Goal: Transaction & Acquisition: Book appointment/travel/reservation

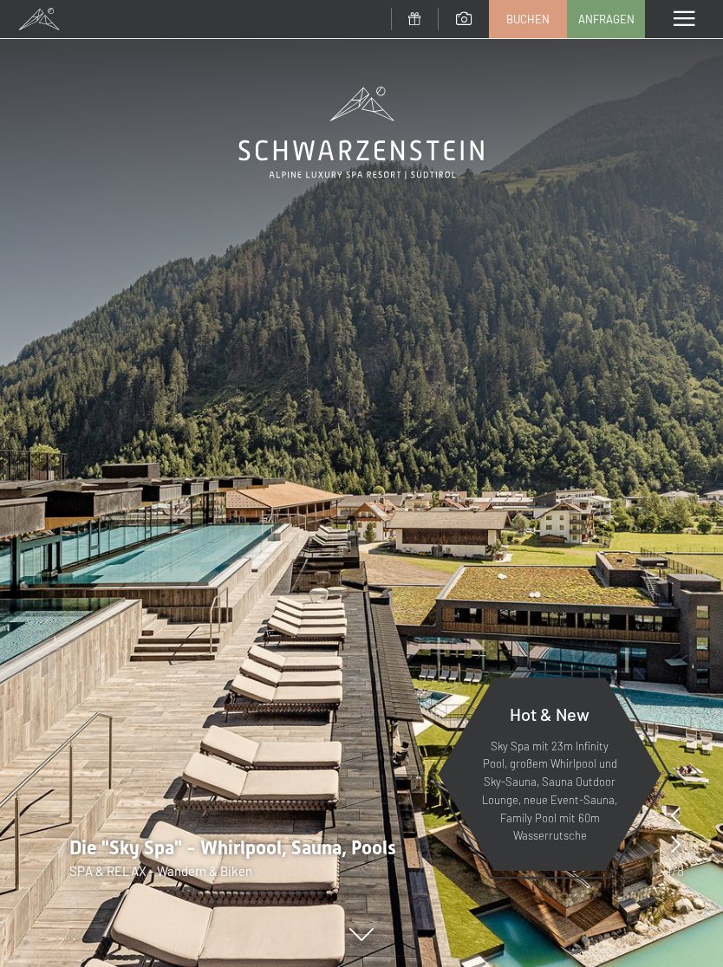
click at [693, 29] on div "Menü" at bounding box center [684, 19] width 78 height 38
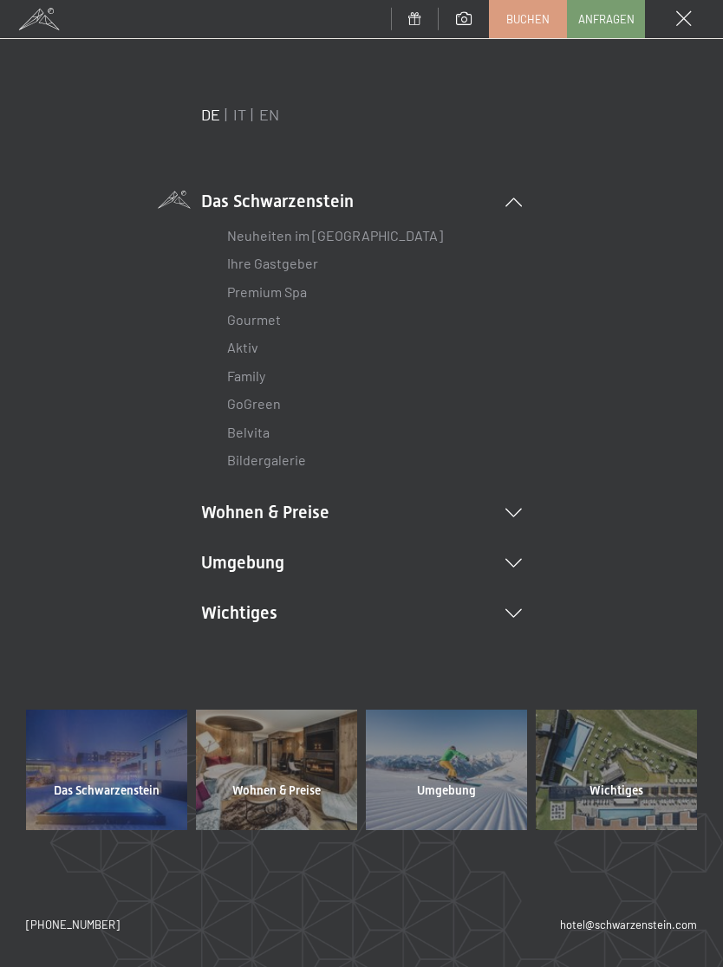
click at [684, 24] on span at bounding box center [684, 19] width 16 height 16
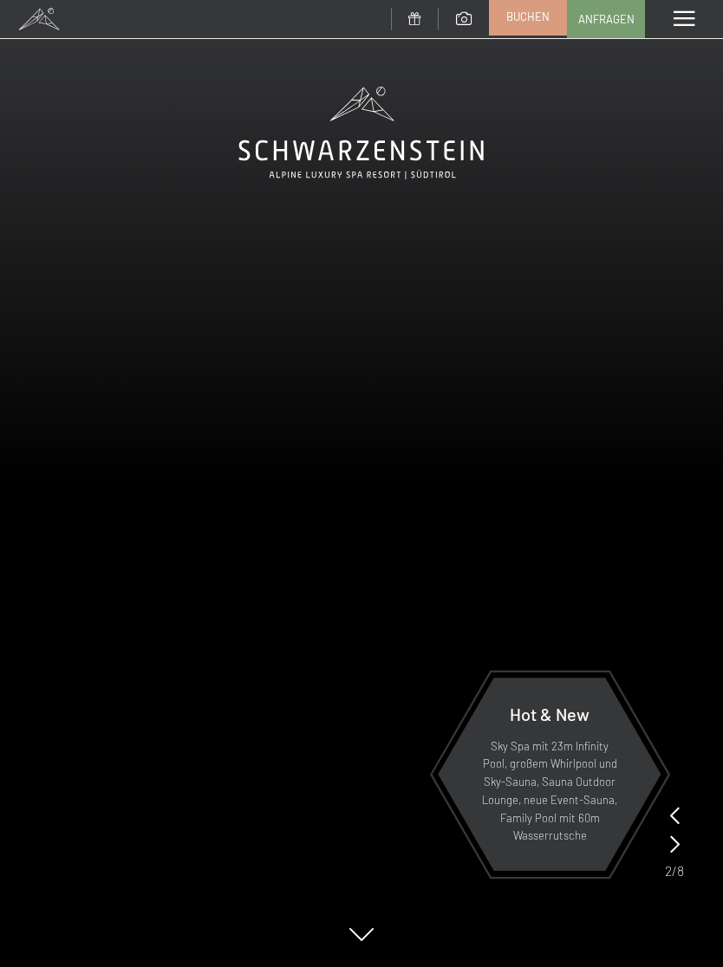
click at [533, 21] on span "Buchen" at bounding box center [527, 17] width 43 height 16
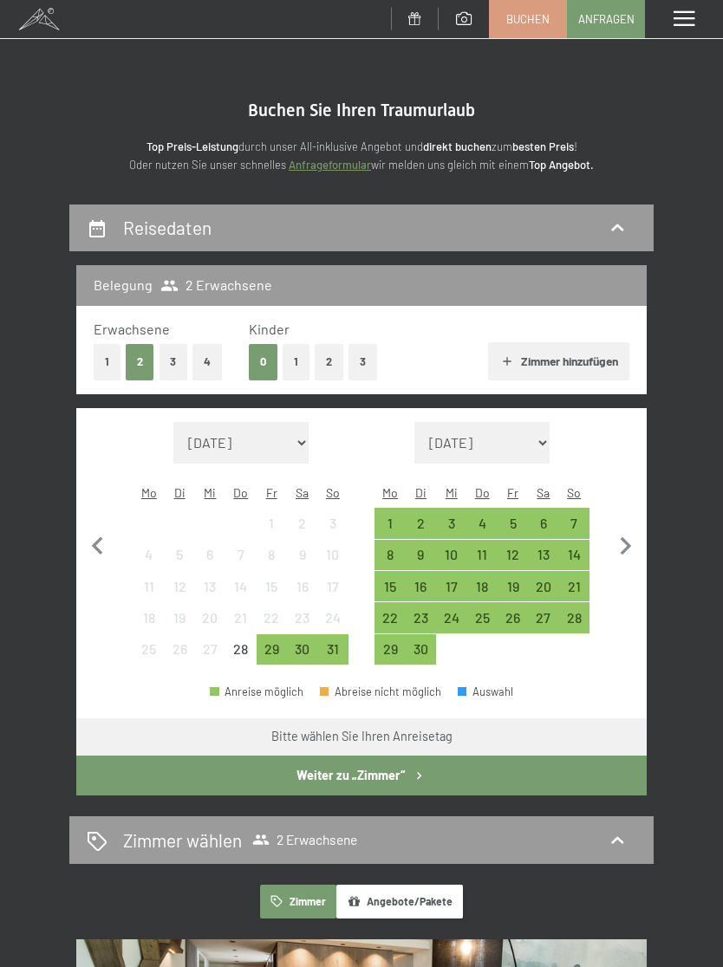
click at [291, 364] on button "1" at bounding box center [296, 362] width 27 height 36
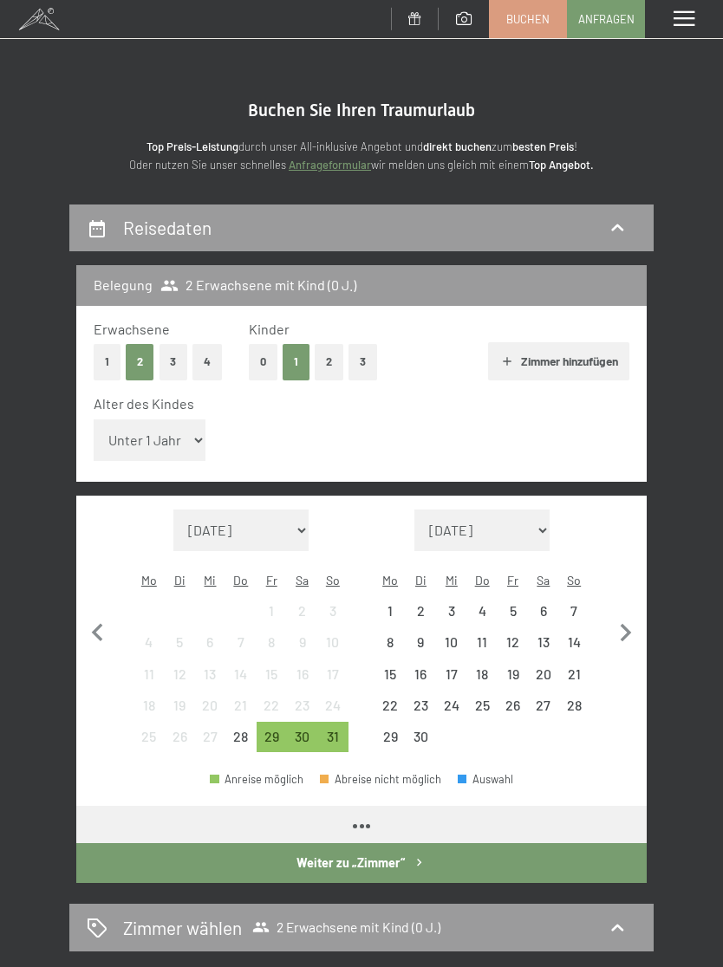
click at [181, 445] on select "Unter 1 Jahr 1 Jahr 2 Jahre 3 Jahre 4 Jahre 5 Jahre 6 Jahre 7 Jahre 8 Jahre 9 J…" at bounding box center [150, 440] width 113 height 42
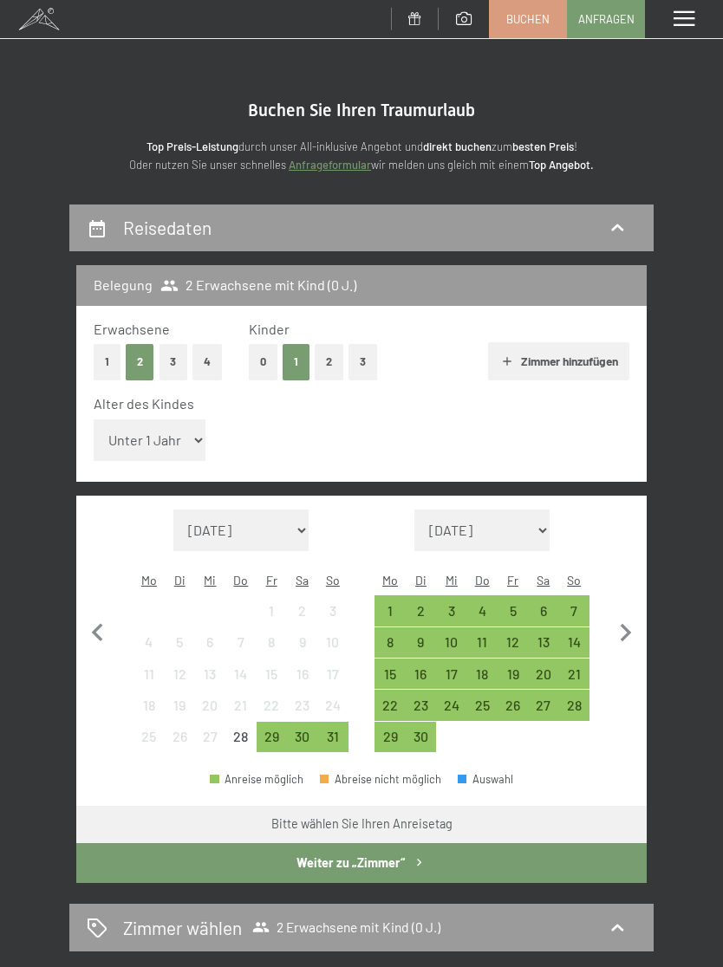
select select "10"
click at [626, 616] on icon "button" at bounding box center [625, 633] width 36 height 36
select select "2025-09-01"
select select "2025-10-01"
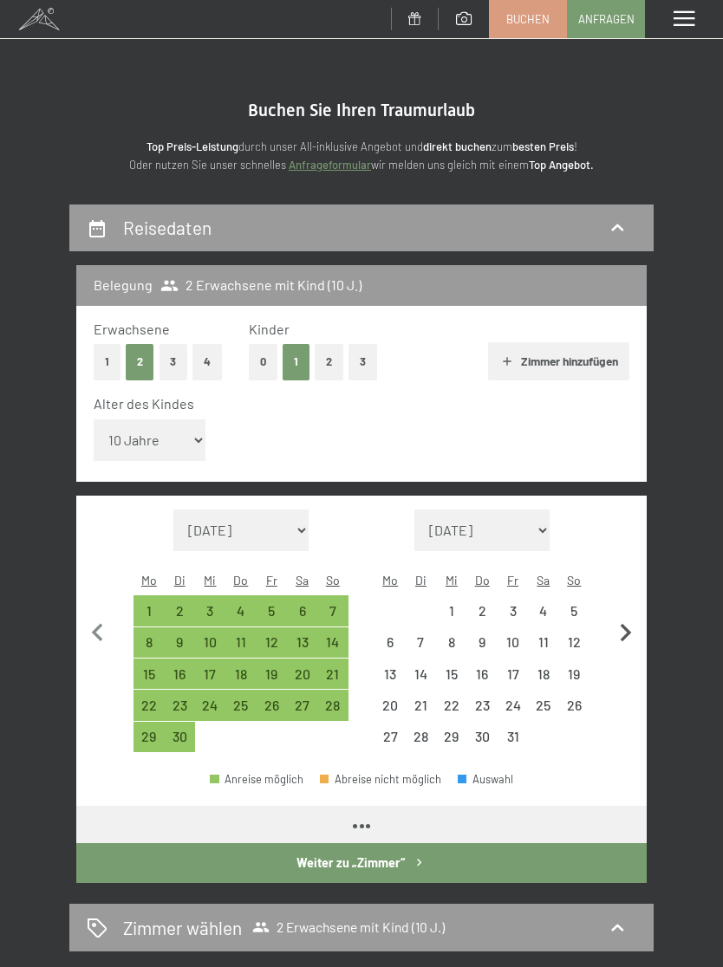
select select "2025-09-01"
select select "2025-10-01"
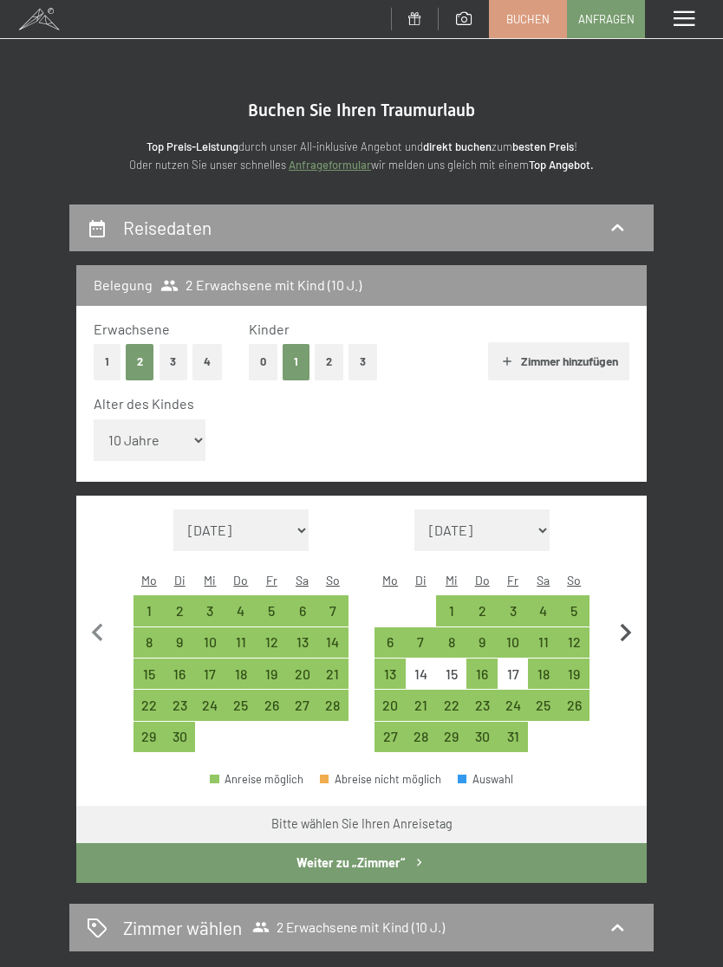
click at [628, 627] on icon "button" at bounding box center [625, 633] width 11 height 18
select select "2025-10-01"
select select "2025-11-01"
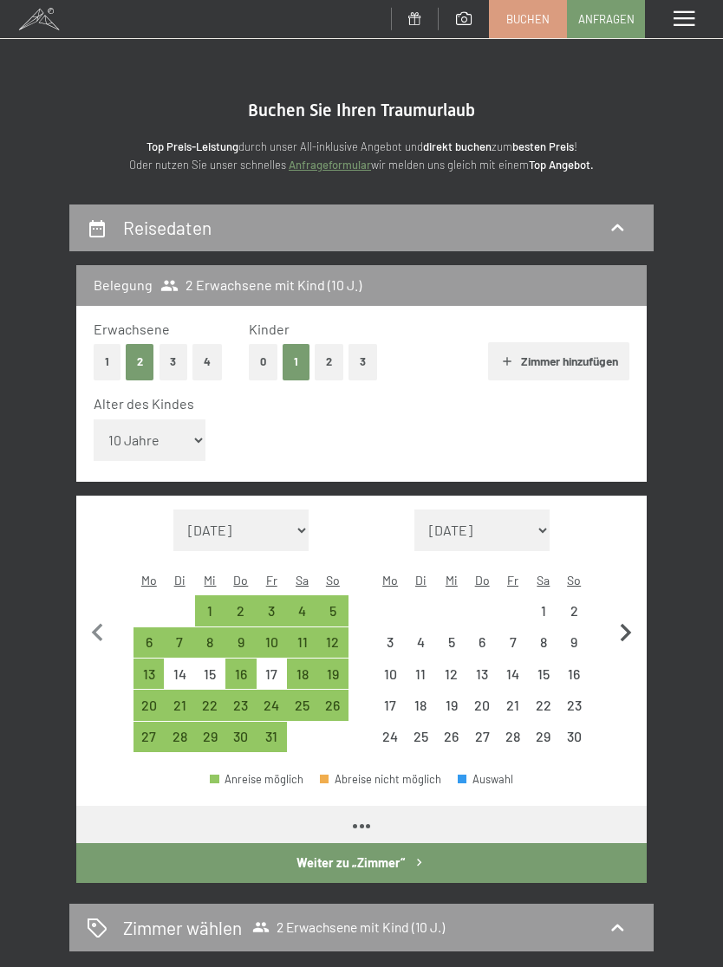
select select "2025-10-01"
select select "2025-11-01"
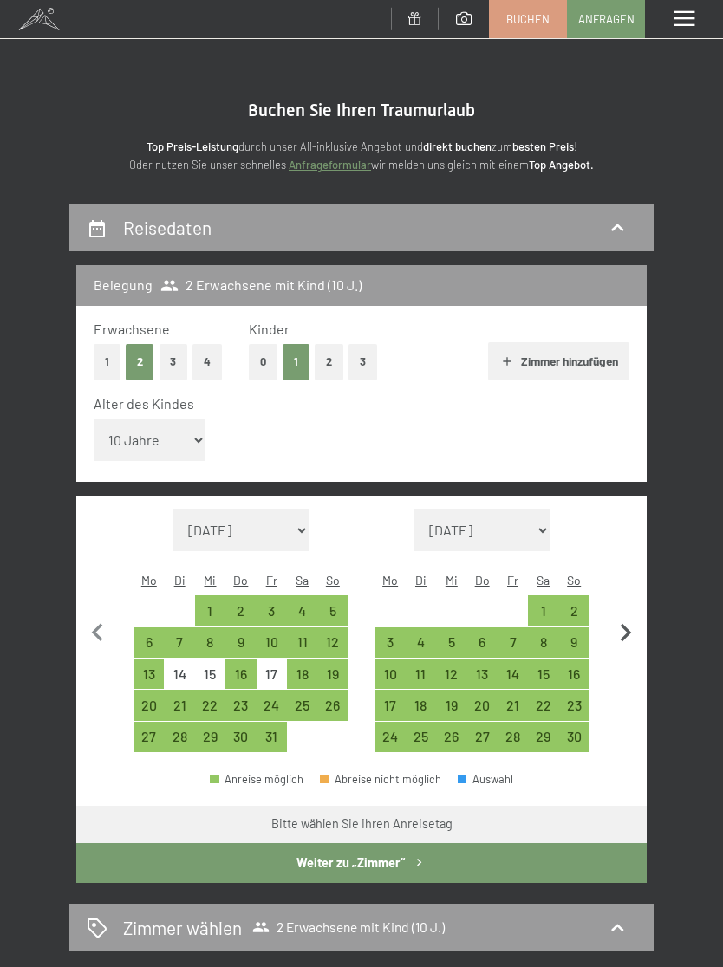
click at [628, 623] on icon "button" at bounding box center [625, 633] width 36 height 36
select select "2025-11-01"
select select "2025-12-01"
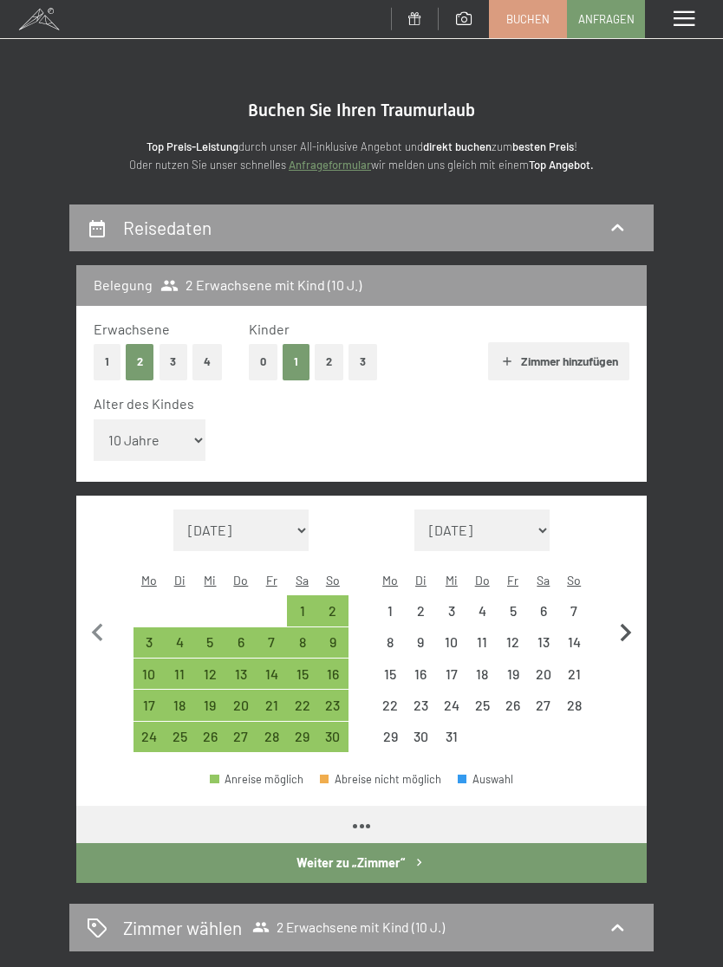
select select "2025-11-01"
select select "2025-12-01"
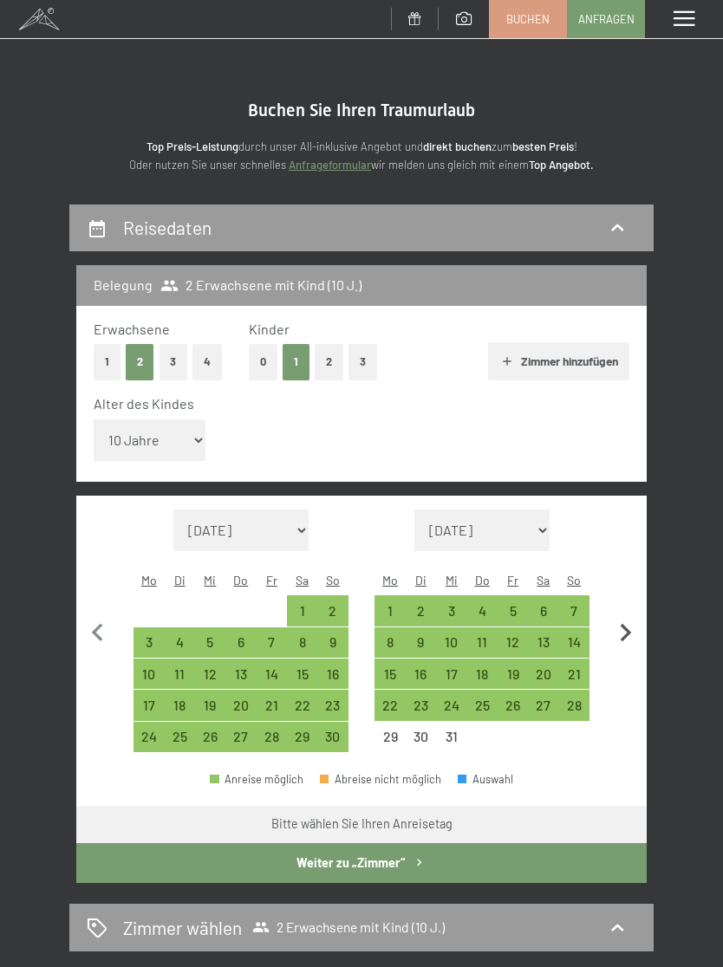
click at [625, 637] on icon "button" at bounding box center [625, 633] width 36 height 36
select select "2025-12-01"
select select "2026-01-01"
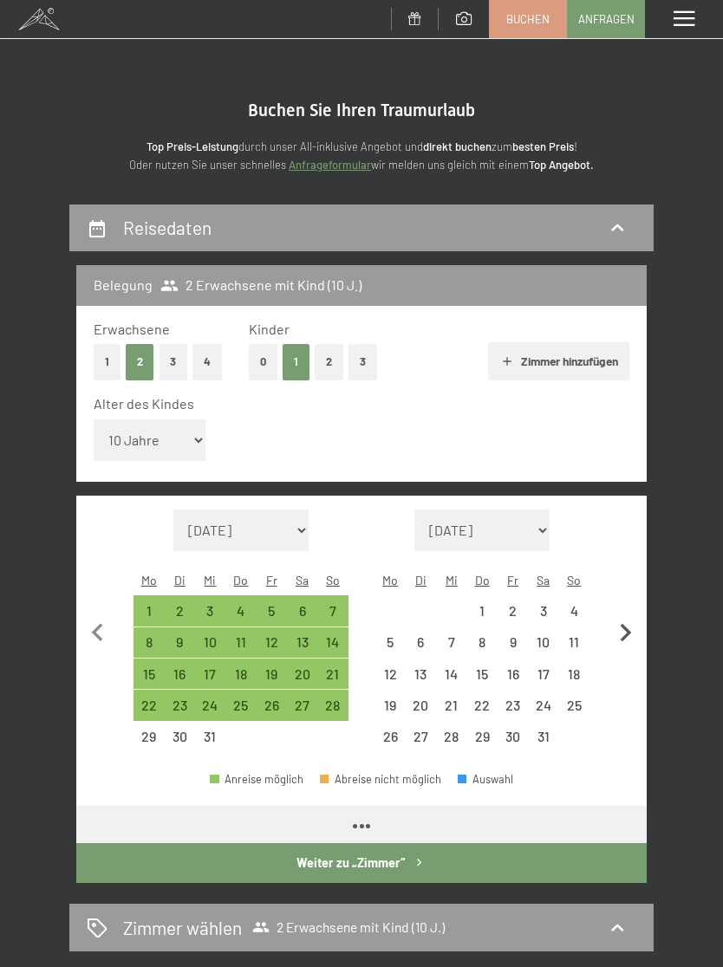
select select "2025-12-01"
select select "2026-01-01"
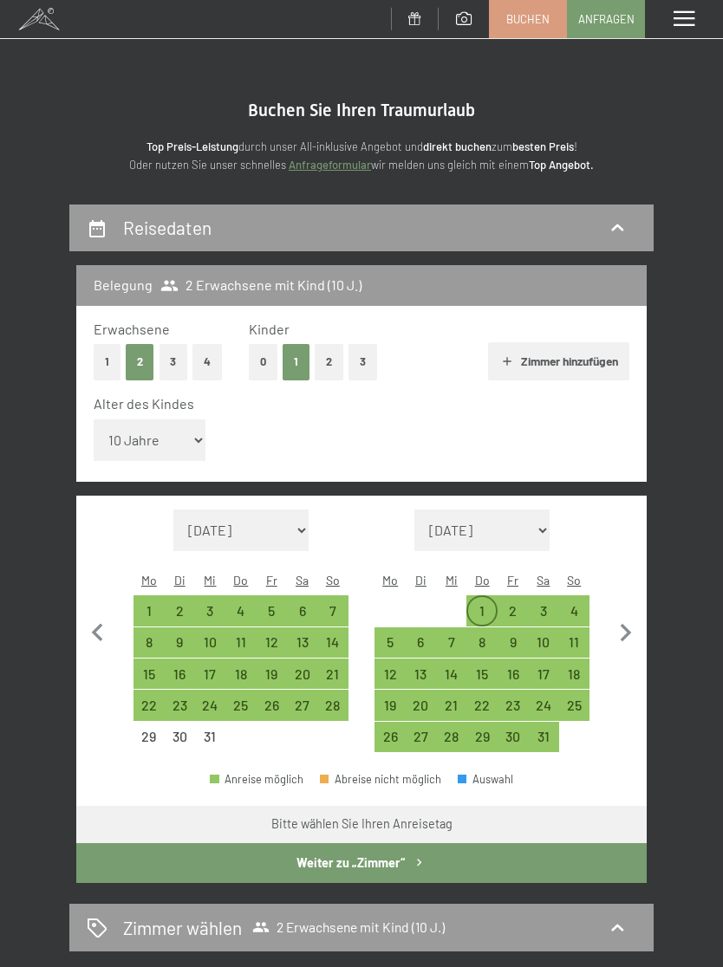
click at [478, 604] on div "1" at bounding box center [481, 617] width 27 height 27
select select "2025-12-01"
select select "2026-01-01"
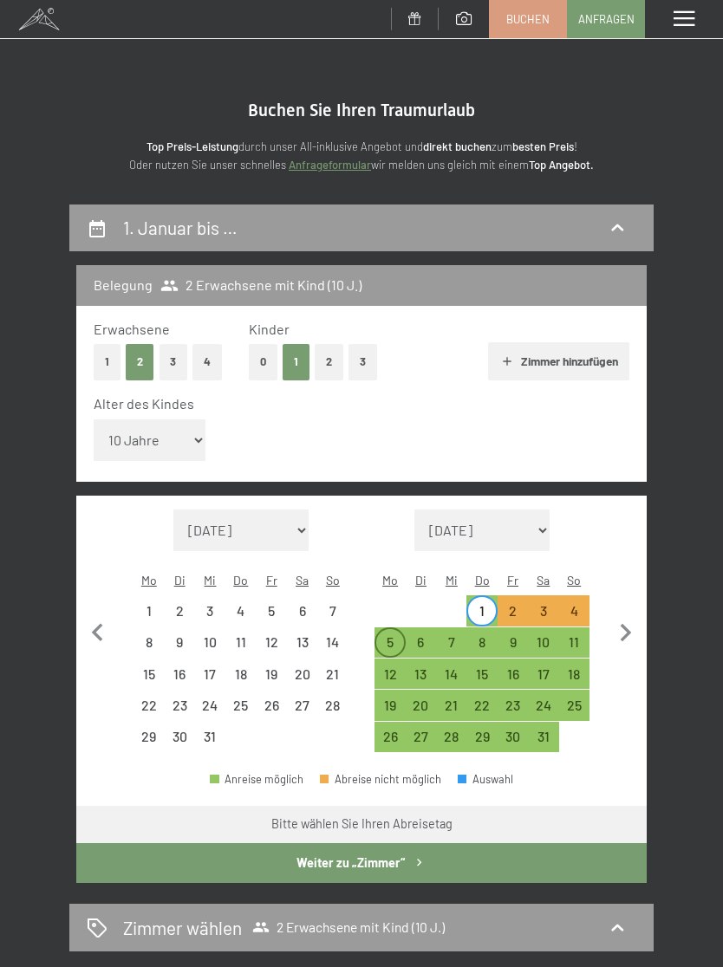
click at [399, 635] on div "5" at bounding box center [389, 648] width 27 height 27
select select "2025-12-01"
select select "2026-01-01"
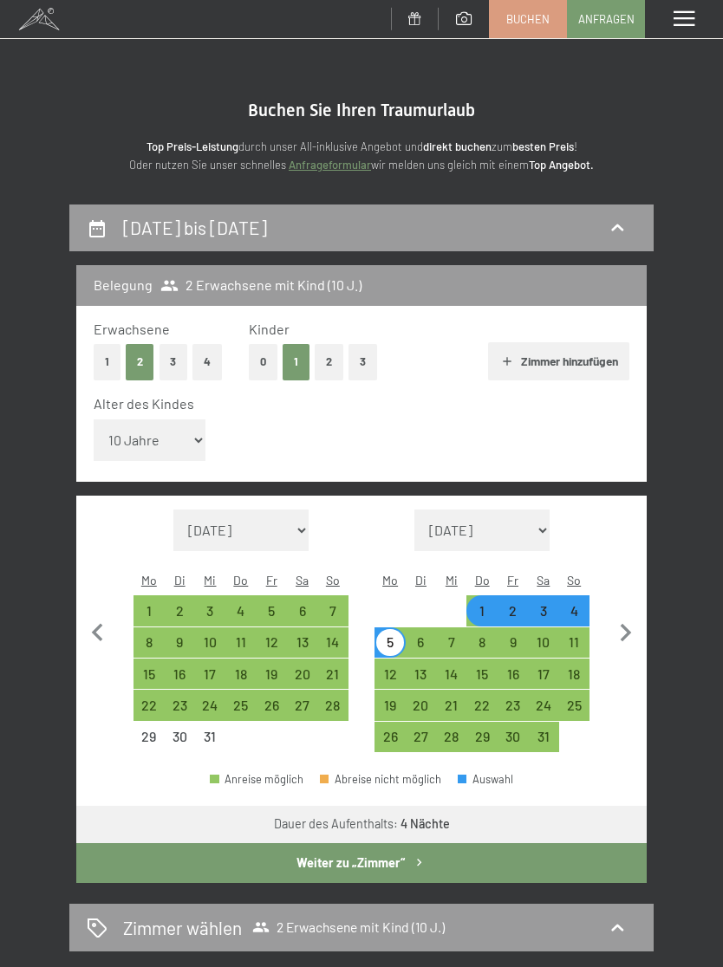
click at [484, 859] on button "Weiter zu „Zimmer“" at bounding box center [361, 863] width 570 height 40
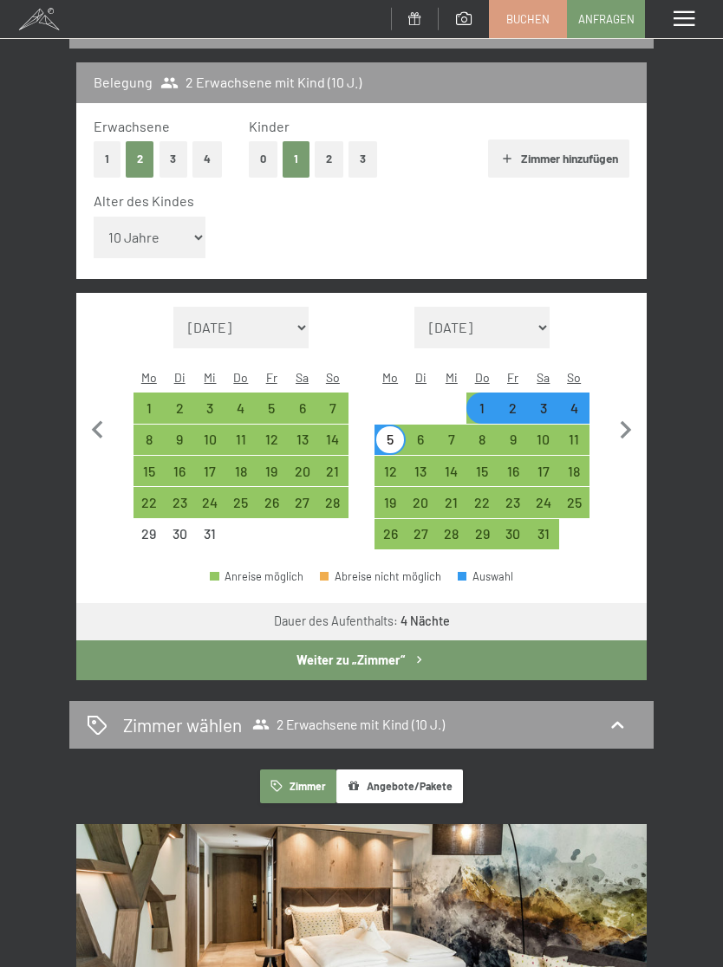
select select "2025-12-01"
select select "2026-01-01"
